Goal: Information Seeking & Learning: Learn about a topic

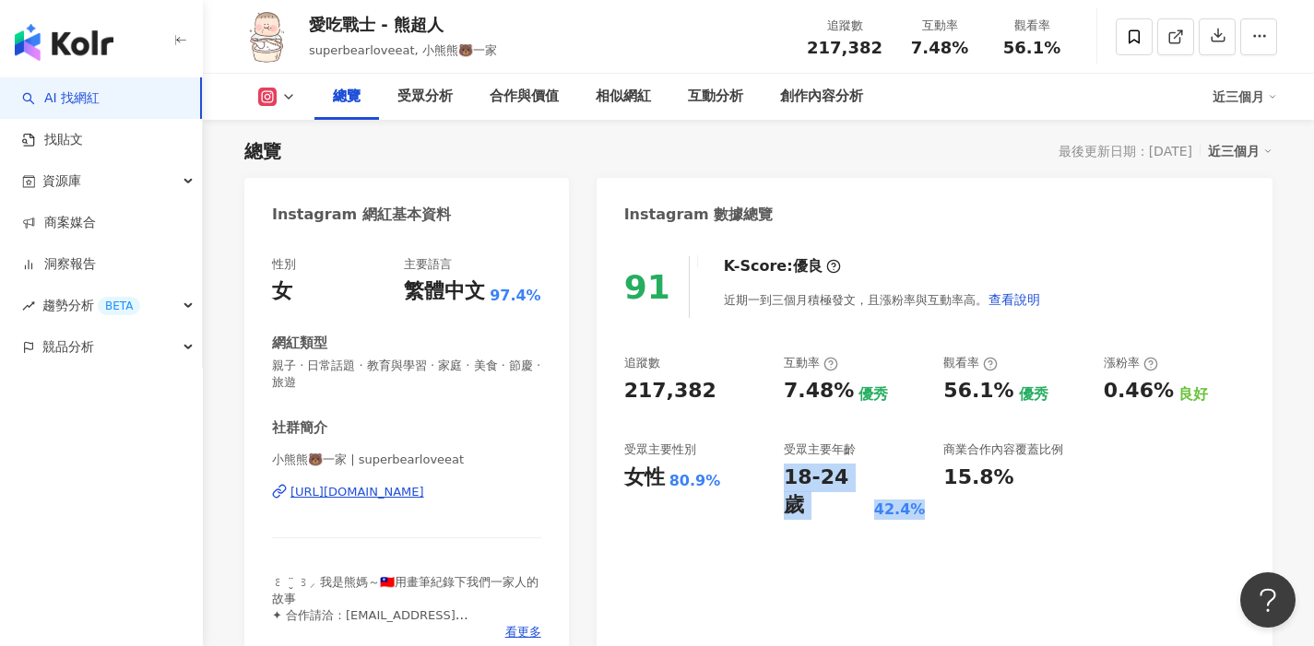
drag, startPoint x: 784, startPoint y: 478, endPoint x: 917, endPoint y: 479, distance: 132.8
click at [917, 479] on div "18-24 歲 42.4%" at bounding box center [854, 492] width 141 height 57
copy div "18-24 歲 42.4%"
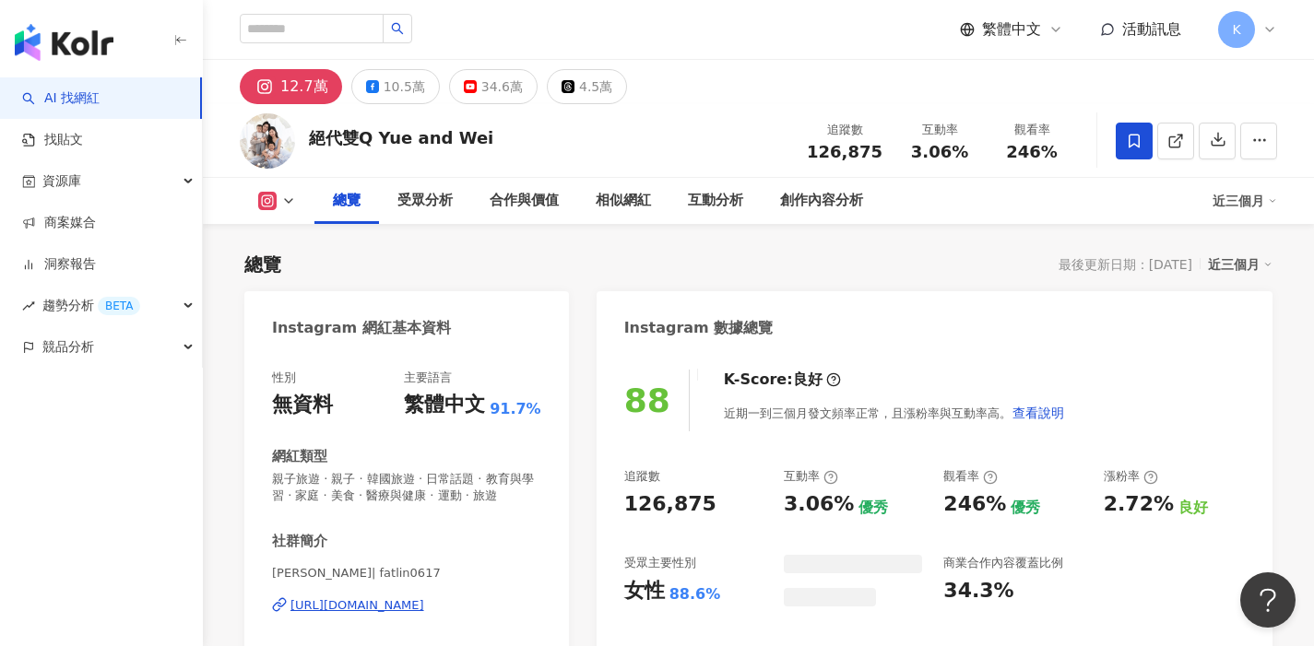
scroll to position [113, 0]
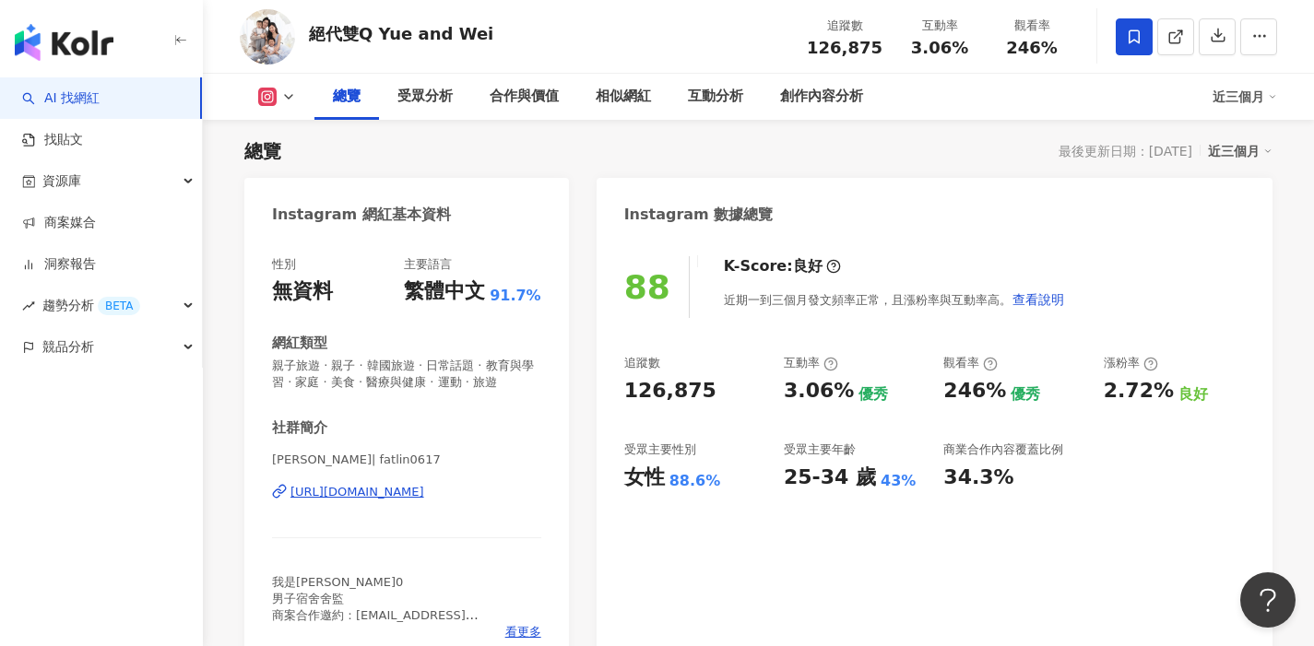
click at [288, 92] on icon at bounding box center [288, 96] width 15 height 15
click at [288, 97] on icon at bounding box center [288, 96] width 15 height 15
click at [289, 91] on icon at bounding box center [288, 96] width 15 height 15
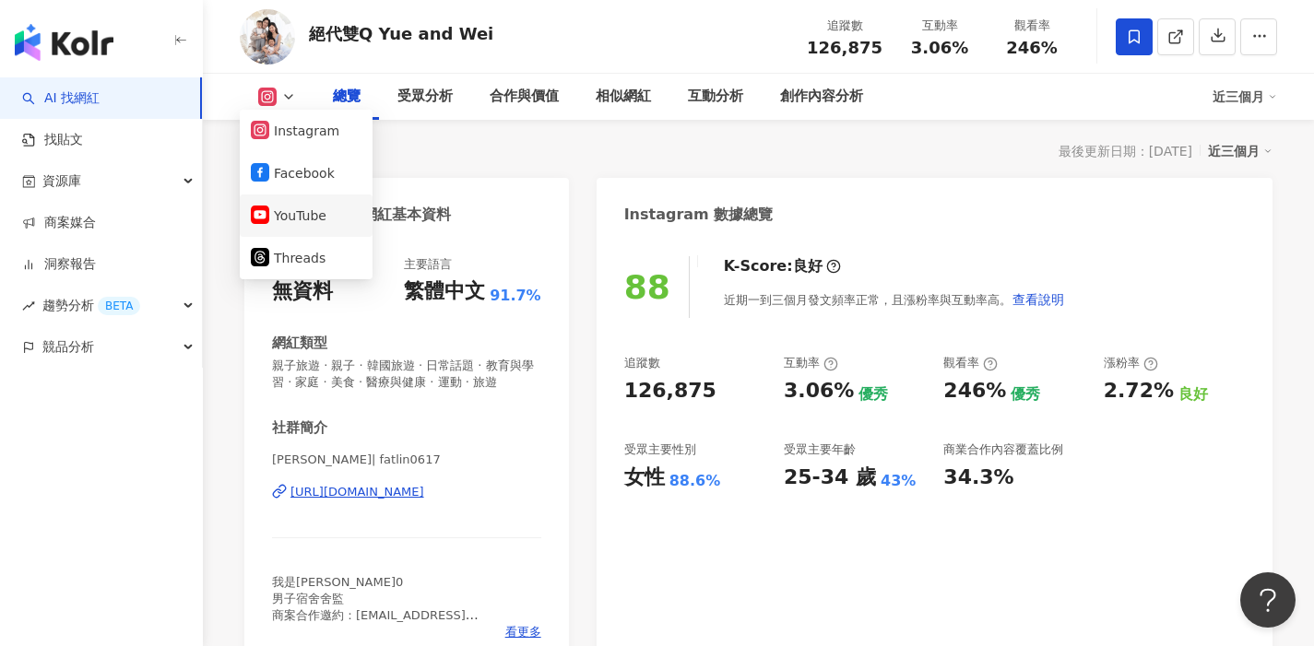
click at [302, 208] on button "YouTube" at bounding box center [306, 216] width 111 height 26
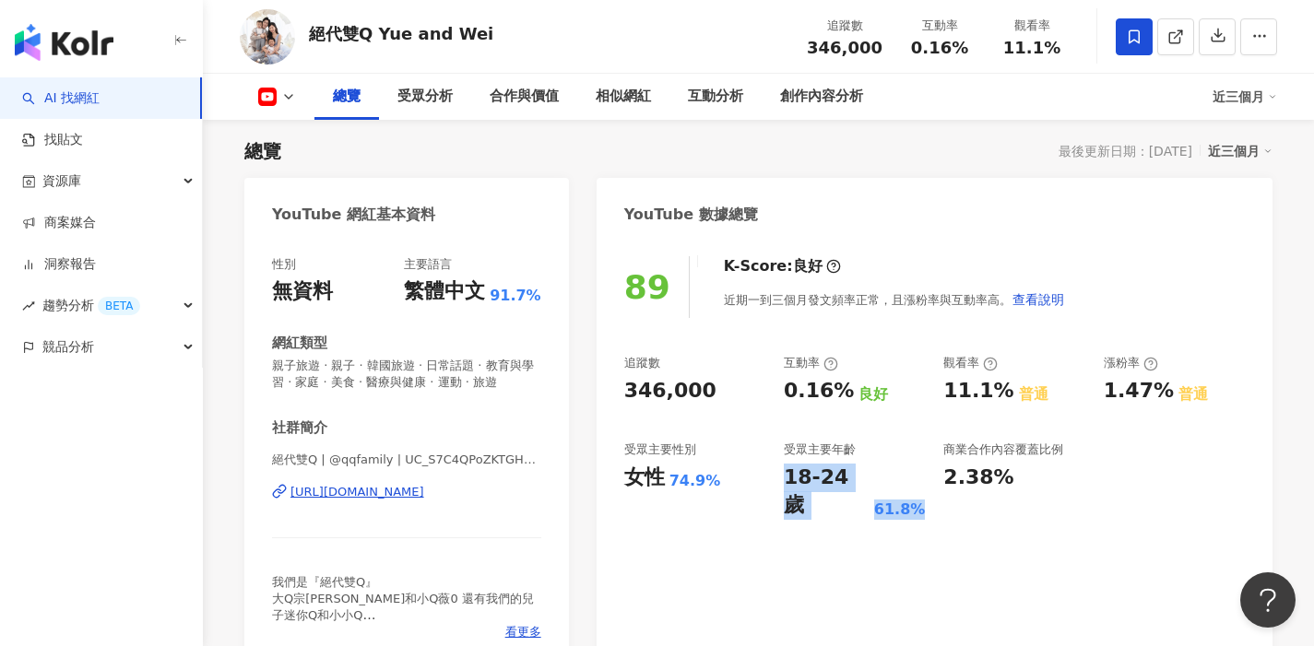
drag, startPoint x: 785, startPoint y: 475, endPoint x: 912, endPoint y: 484, distance: 127.6
click at [912, 484] on div "18-24 歲 61.8%" at bounding box center [854, 492] width 141 height 57
drag, startPoint x: 909, startPoint y: 480, endPoint x: 785, endPoint y: 471, distance: 124.8
click at [785, 471] on div "18-24 歲 61.8%" at bounding box center [854, 492] width 141 height 57
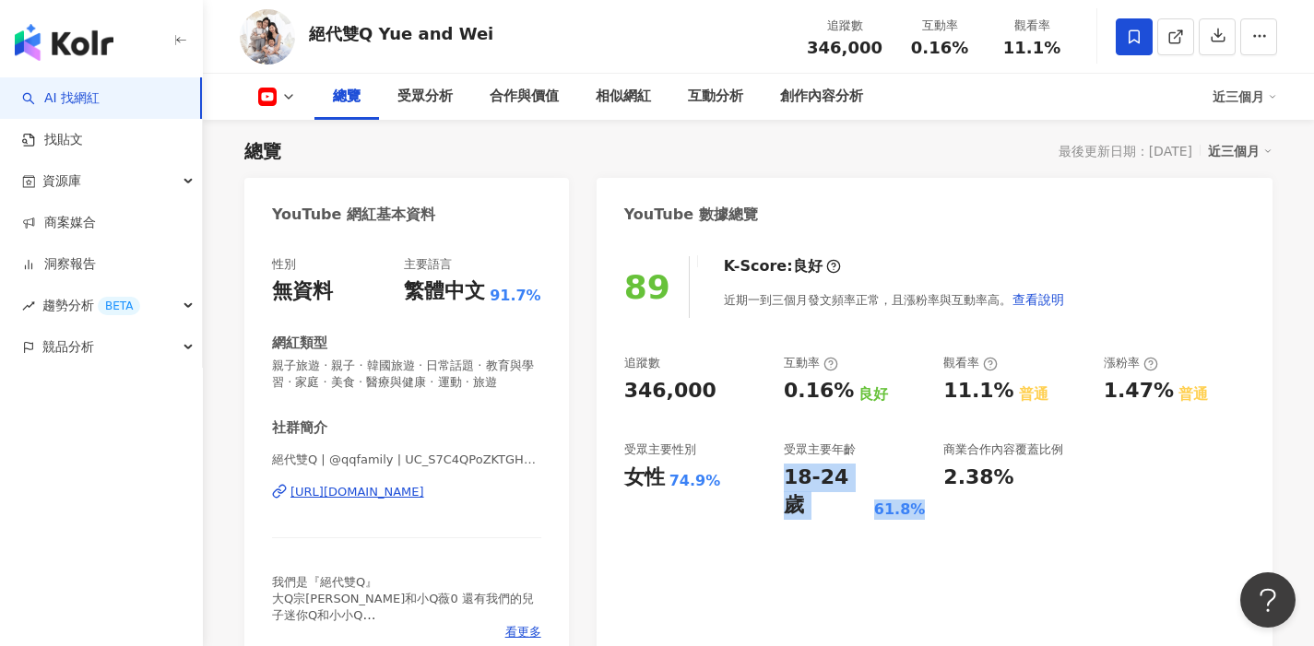
copy div "18-24 歲 61.8%"
